Goal: Information Seeking & Learning: Learn about a topic

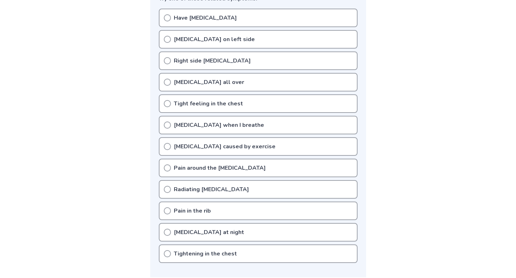
scroll to position [208, 0]
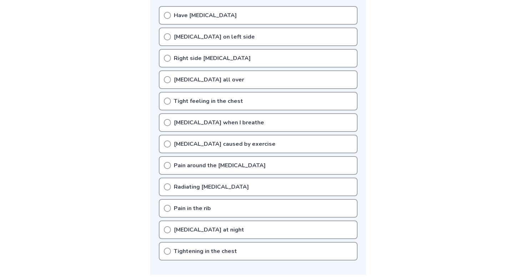
click at [167, 100] on icon at bounding box center [167, 100] width 7 height 7
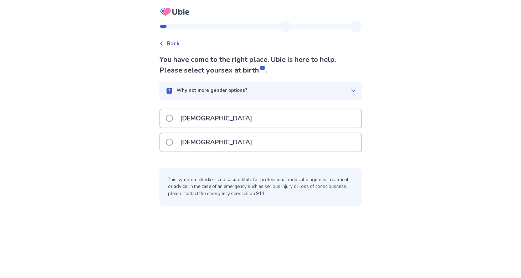
click at [173, 142] on span at bounding box center [169, 141] width 7 height 7
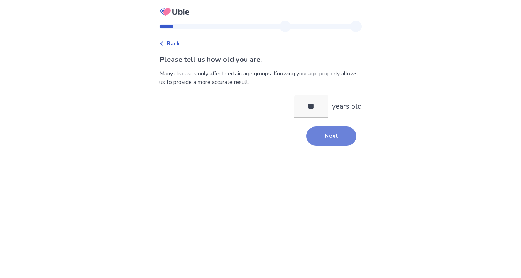
type input "**"
click at [341, 137] on button "Next" at bounding box center [332, 135] width 50 height 19
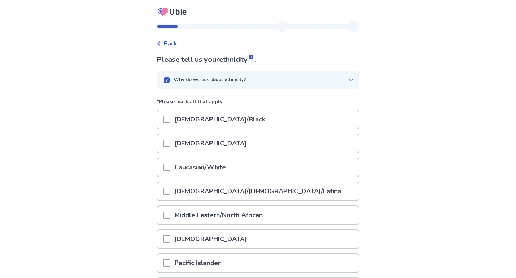
click at [304, 168] on div "Caucasian/White" at bounding box center [257, 167] width 201 height 18
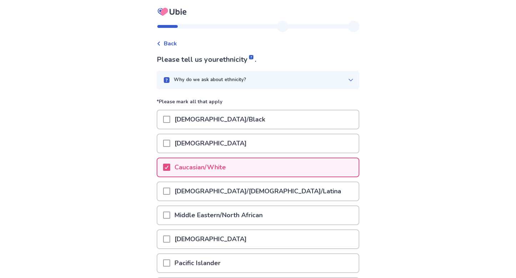
scroll to position [82, 0]
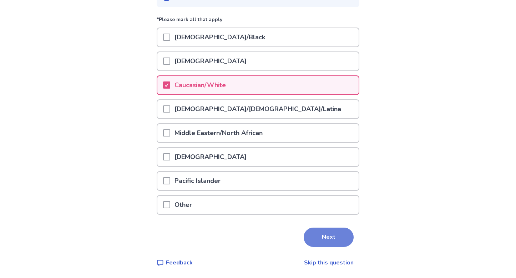
click at [337, 237] on button "Next" at bounding box center [329, 236] width 50 height 19
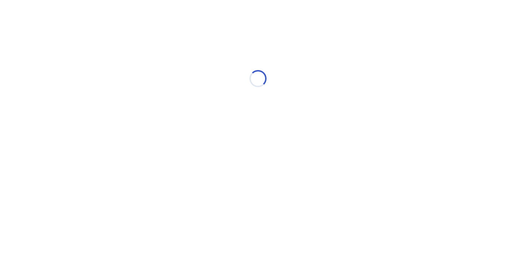
scroll to position [0, 0]
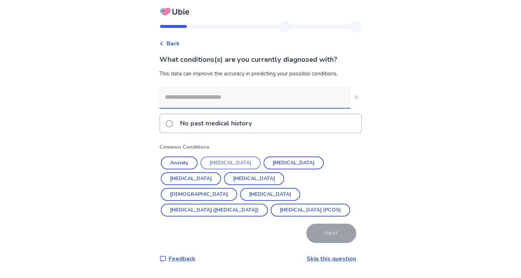
click at [234, 164] on button "Hypertension" at bounding box center [231, 162] width 60 height 13
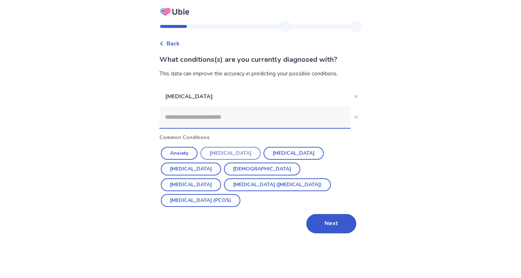
click at [233, 154] on button "Depression" at bounding box center [231, 153] width 60 height 13
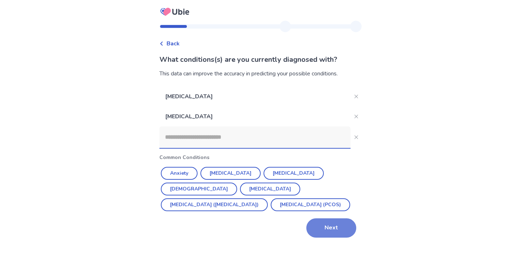
click at [332, 231] on button "Next" at bounding box center [332, 227] width 50 height 19
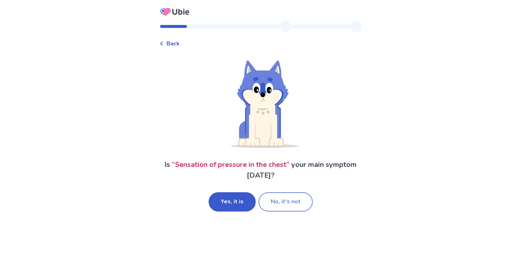
click at [289, 194] on button "No, it's not" at bounding box center [286, 201] width 54 height 19
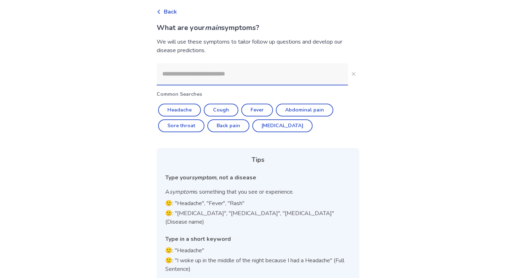
scroll to position [34, 0]
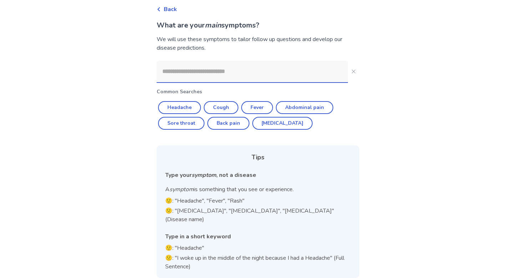
click at [246, 78] on input at bounding box center [252, 71] width 191 height 21
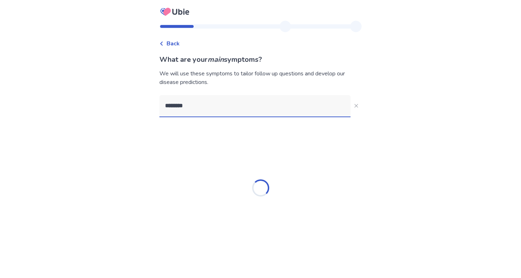
type input "*********"
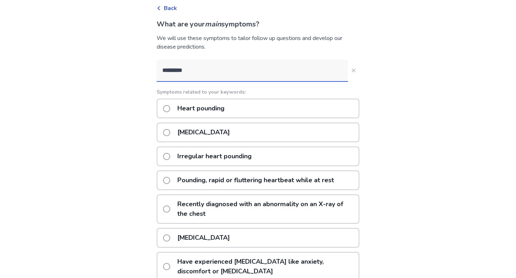
scroll to position [56, 0]
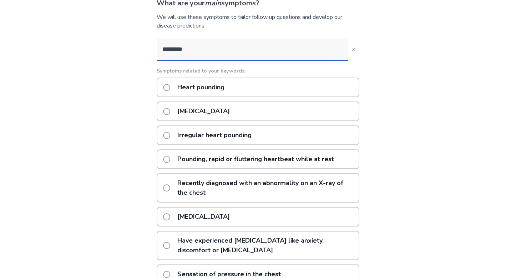
click at [252, 158] on p "Pounding, rapid or fluttering heartbeat while at rest" at bounding box center [255, 159] width 165 height 18
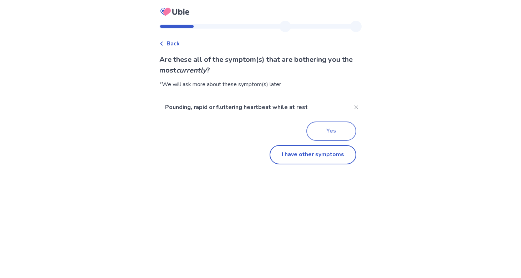
click at [329, 129] on button "Yes" at bounding box center [332, 130] width 50 height 19
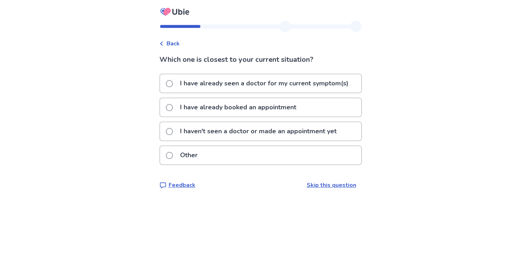
click at [323, 82] on p "I have already seen a doctor for my current symptom(s)" at bounding box center [264, 83] width 177 height 18
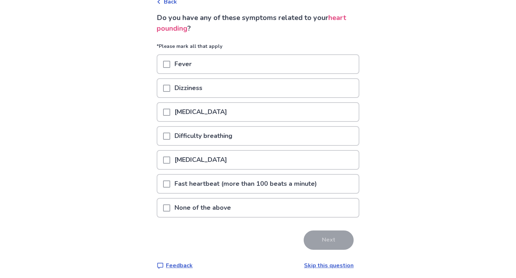
scroll to position [43, 0]
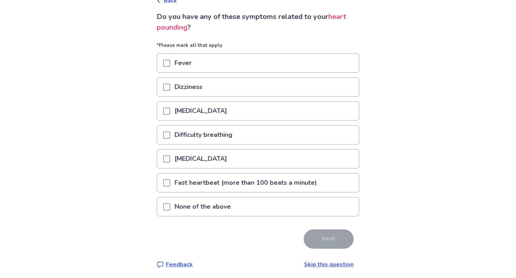
click at [253, 210] on div "None of the above" at bounding box center [257, 206] width 201 height 18
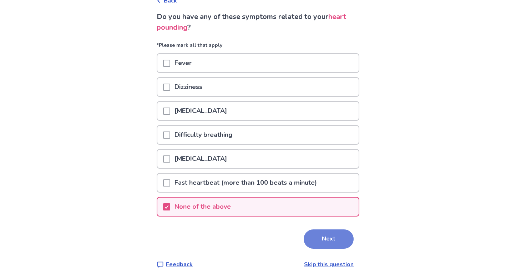
click at [317, 238] on button "Next" at bounding box center [329, 238] width 50 height 19
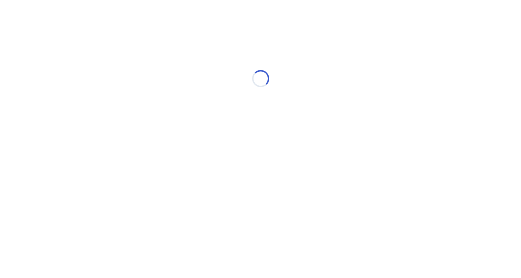
select select "*"
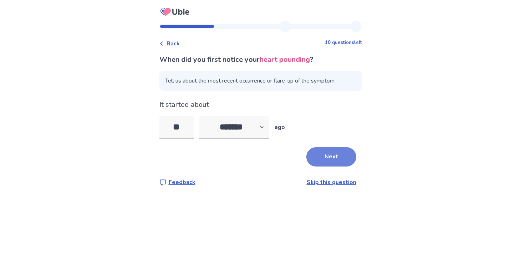
type input "**"
click at [337, 159] on button "Next" at bounding box center [332, 156] width 50 height 19
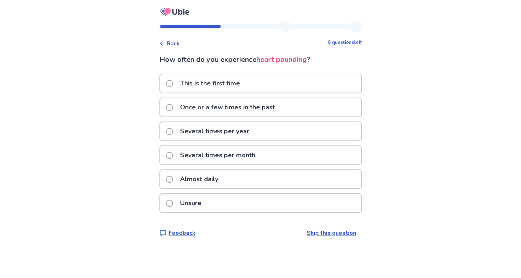
click at [333, 157] on div "Several times per month" at bounding box center [260, 155] width 201 height 18
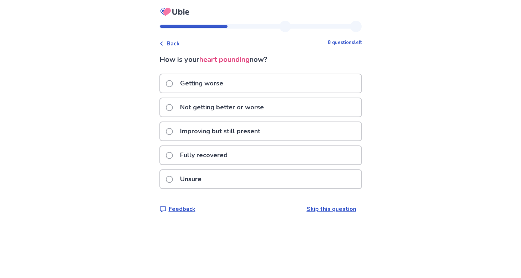
click at [313, 108] on div "Not getting better or worse" at bounding box center [260, 107] width 201 height 18
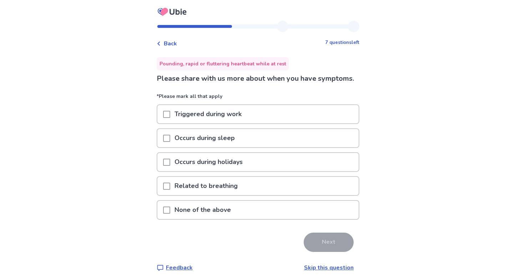
click at [315, 219] on div "None of the above" at bounding box center [257, 210] width 201 height 18
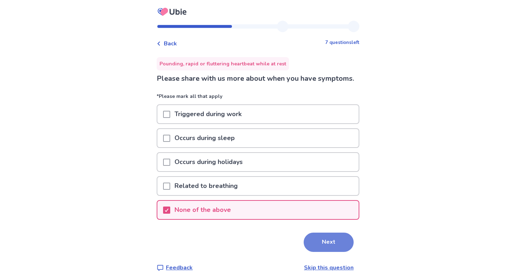
click at [330, 252] on button "Next" at bounding box center [329, 241] width 50 height 19
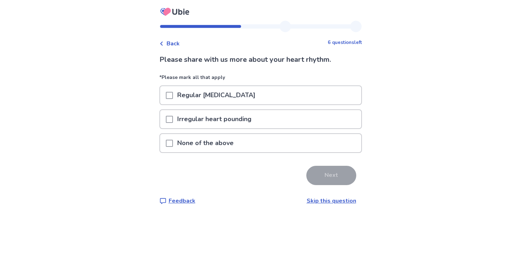
click at [253, 143] on div "None of the above" at bounding box center [260, 143] width 201 height 18
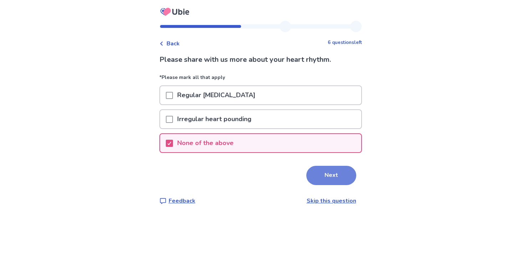
click at [321, 173] on button "Next" at bounding box center [332, 175] width 50 height 19
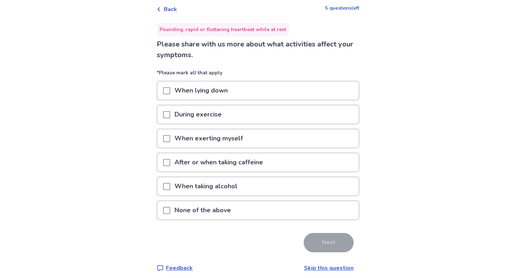
scroll to position [40, 0]
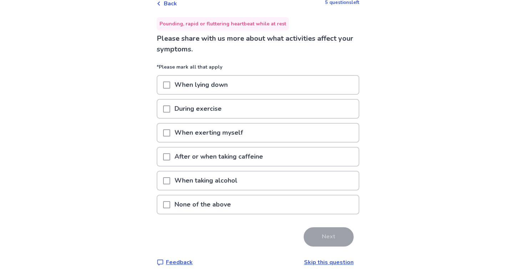
click at [281, 202] on div "None of the above" at bounding box center [257, 204] width 201 height 18
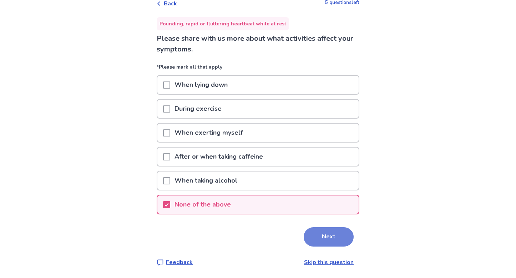
click at [325, 243] on button "Next" at bounding box center [329, 236] width 50 height 19
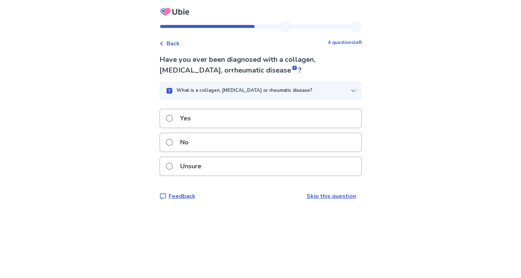
click at [262, 147] on div "No" at bounding box center [260, 142] width 201 height 18
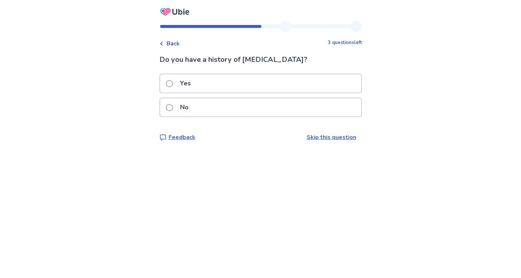
click at [283, 108] on div "No" at bounding box center [260, 107] width 201 height 18
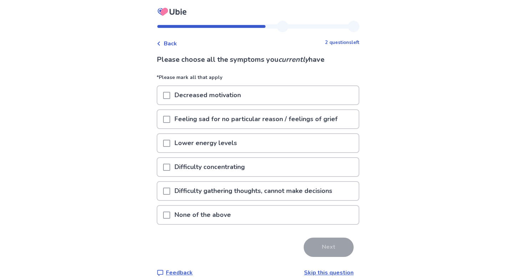
click at [197, 94] on p "Decreased motivation" at bounding box center [207, 95] width 75 height 18
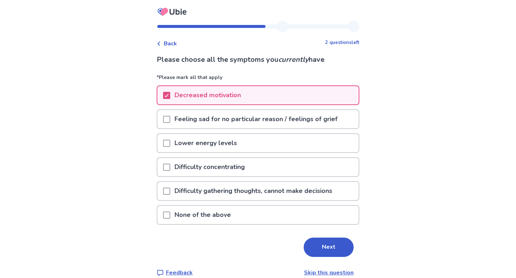
click at [185, 146] on p "Lower energy levels" at bounding box center [205, 143] width 71 height 18
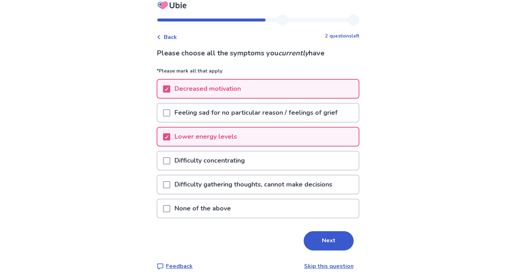
scroll to position [10, 0]
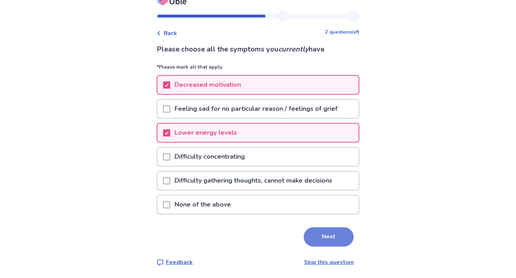
click at [331, 237] on button "Next" at bounding box center [329, 236] width 50 height 19
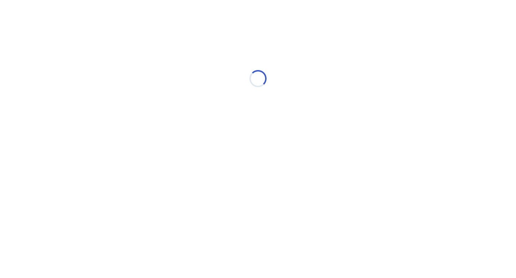
scroll to position [0, 0]
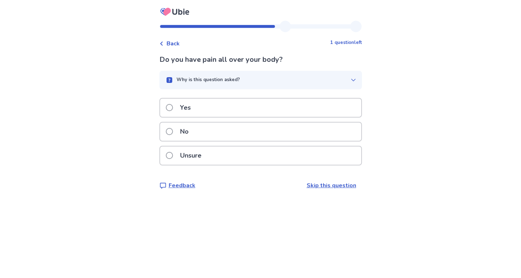
click at [173, 132] on span at bounding box center [169, 131] width 7 height 7
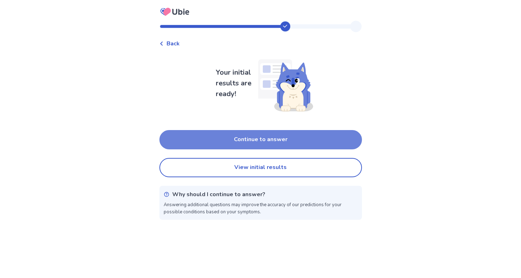
click at [297, 142] on button "Continue to answer" at bounding box center [261, 139] width 203 height 19
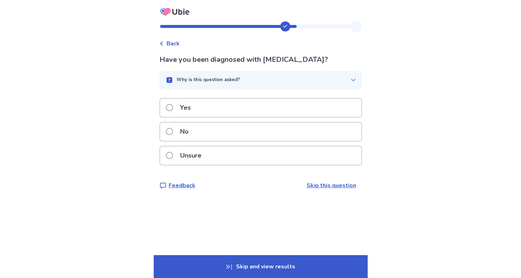
click at [177, 126] on label "No" at bounding box center [179, 131] width 27 height 18
click at [173, 106] on span at bounding box center [169, 107] width 7 height 7
click at [180, 109] on p "Yes" at bounding box center [185, 108] width 19 height 18
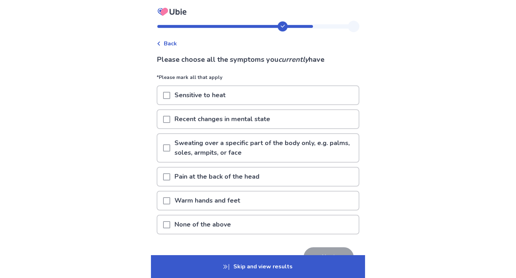
click at [184, 151] on p "Sweating over a specific part of the body only, e.g. palms, soles, armpits, or …" at bounding box center [264, 148] width 188 height 28
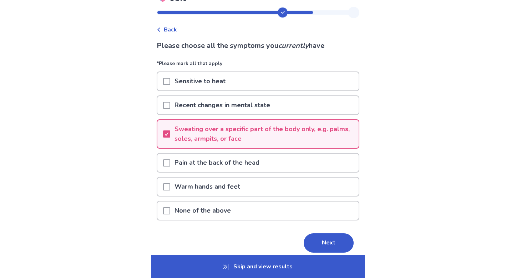
scroll to position [15, 0]
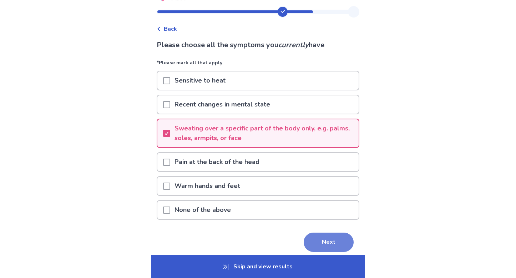
click at [323, 236] on button "Next" at bounding box center [329, 241] width 50 height 19
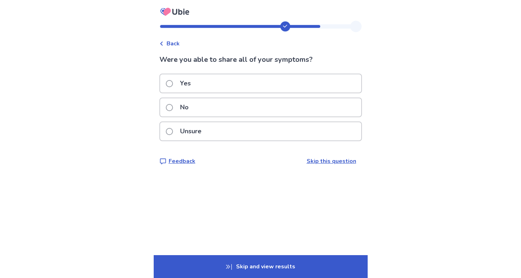
click at [173, 85] on span at bounding box center [169, 83] width 7 height 7
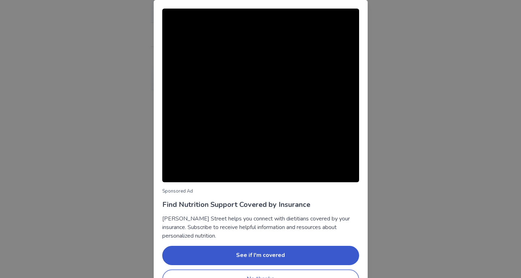
click at [335, 272] on button "No thanks" at bounding box center [260, 278] width 197 height 19
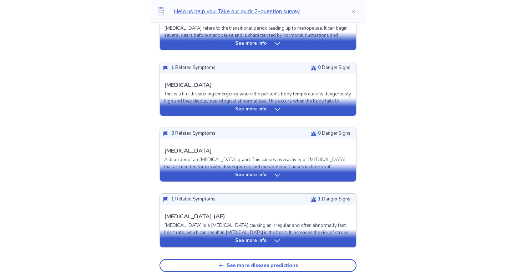
scroll to position [231, 0]
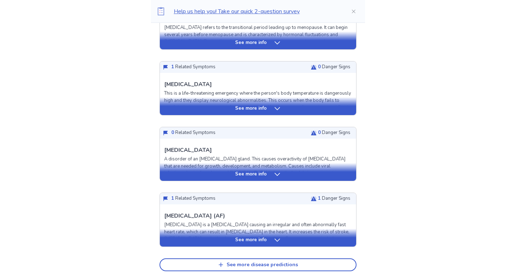
click at [312, 174] on div "See more info" at bounding box center [258, 174] width 196 height 7
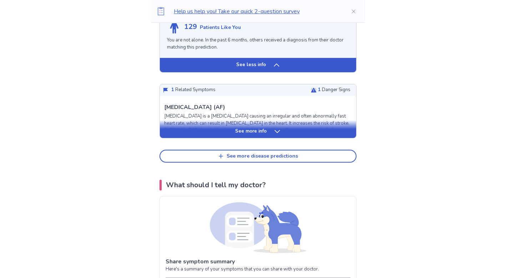
scroll to position [873, 0]
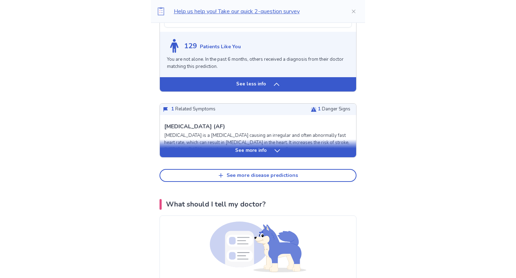
click at [300, 154] on div "See more info" at bounding box center [258, 150] width 196 height 7
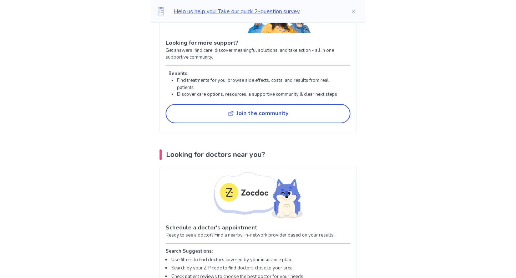
scroll to position [2521, 0]
